Goal: Go to known website: Go to known website

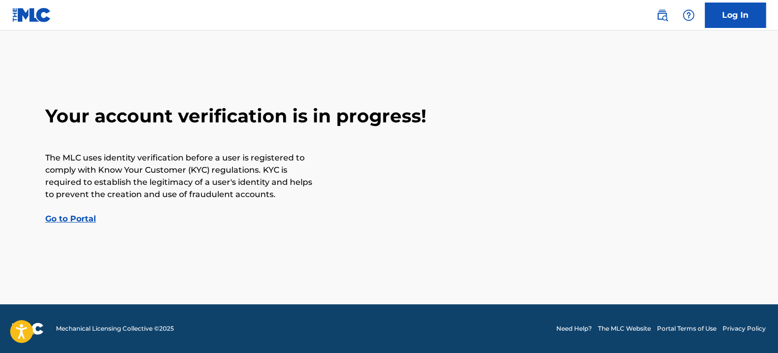
click at [67, 223] on link "Go to Portal" at bounding box center [70, 219] width 51 height 10
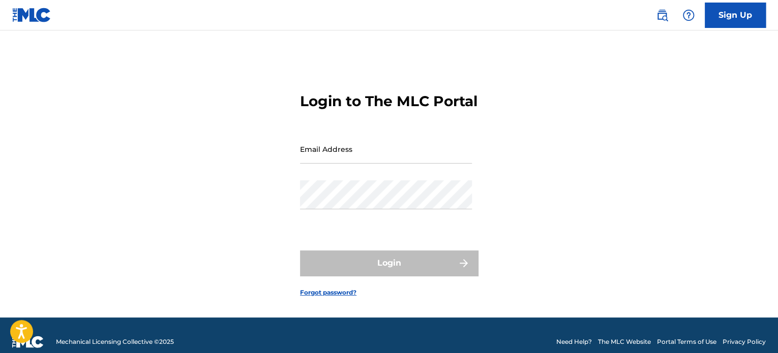
click at [22, 20] on img at bounding box center [31, 15] width 39 height 15
click at [22, 19] on img at bounding box center [31, 15] width 39 height 15
click at [31, 24] on link at bounding box center [31, 15] width 39 height 30
click at [33, 20] on img at bounding box center [31, 15] width 39 height 15
